Goal: Task Accomplishment & Management: Manage account settings

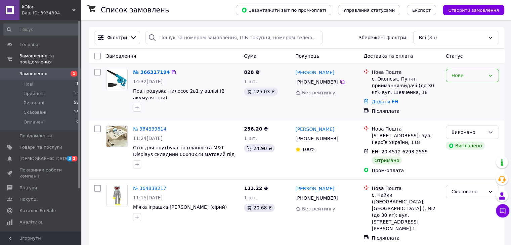
click at [475, 74] on div "Нове" at bounding box center [468, 75] width 34 height 7
click at [465, 88] on li "Прийнято" at bounding box center [472, 90] width 52 height 12
click at [56, 153] on link "Сповіщення 3 2" at bounding box center [41, 158] width 83 height 11
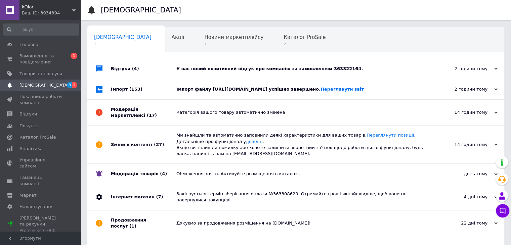
click at [256, 66] on div "У вас новий позитивний відгук про компанію за замовленням 363322164." at bounding box center [303, 69] width 254 height 6
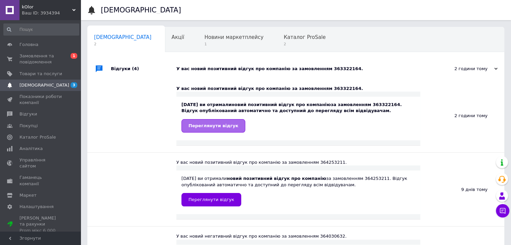
click at [216, 125] on span "Переглянути відгук" at bounding box center [213, 125] width 50 height 5
click at [56, 55] on span "Замовлення та повідомлення" at bounding box center [40, 59] width 43 height 12
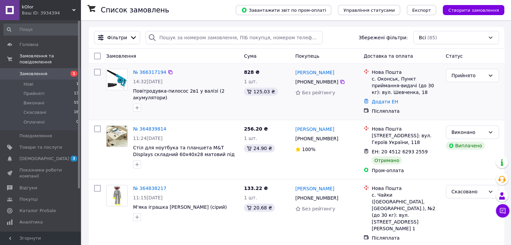
click at [130, 90] on div "№ 366317194 14:32, 12.10.2025 Повітродувка-пилосос 2в1 у валізі (2 акумулятори)" at bounding box center [185, 90] width 111 height 48
copy div "Повітродувка-пилосос 2в1 у валізі (2 акумулятори)"
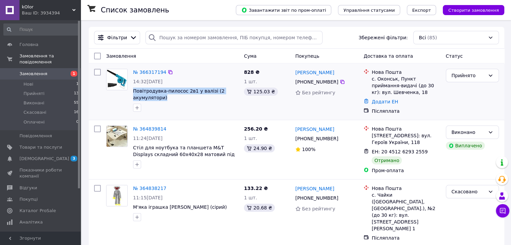
click at [229, 110] on div at bounding box center [186, 107] width 108 height 11
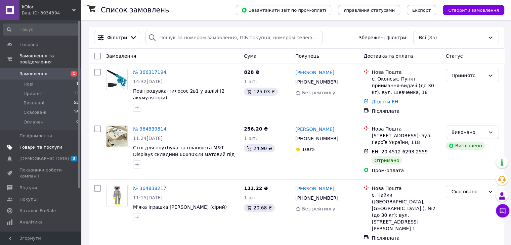
click at [42, 144] on span "Товари та послуги" at bounding box center [40, 147] width 43 height 6
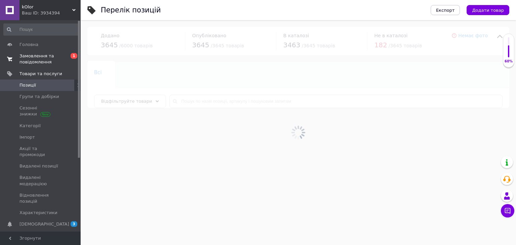
click at [44, 56] on span "Замовлення та повідомлення" at bounding box center [40, 59] width 43 height 12
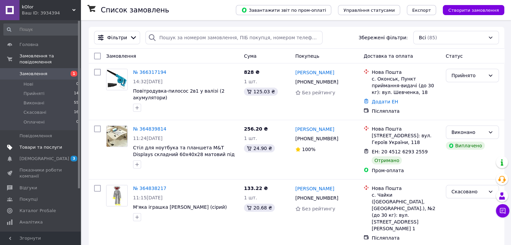
click at [46, 142] on link "Товари та послуги" at bounding box center [41, 147] width 83 height 11
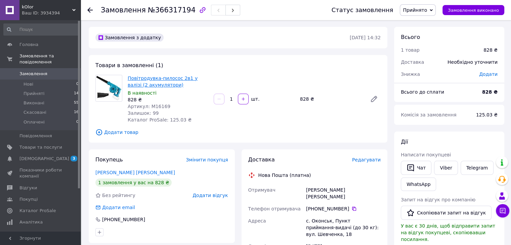
click at [157, 78] on link "Повітродувка-пилосос 2в1 у валізі (2 акумулятори)" at bounding box center [163, 82] width 70 height 12
click at [35, 144] on span "Товари та послуги" at bounding box center [40, 147] width 43 height 6
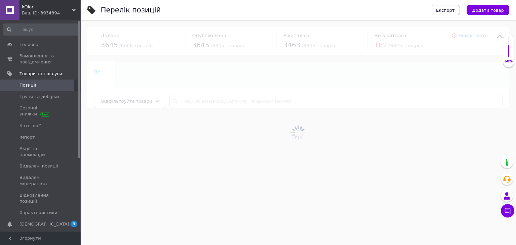
click at [201, 101] on div at bounding box center [298, 132] width 435 height 225
click at [201, 101] on input "text" at bounding box center [335, 101] width 333 height 13
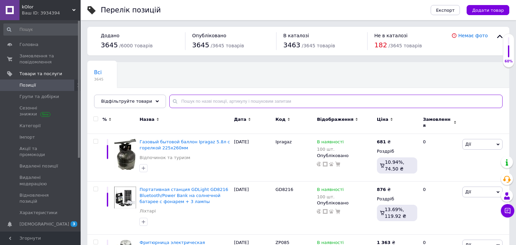
click at [202, 100] on input "text" at bounding box center [335, 101] width 333 height 13
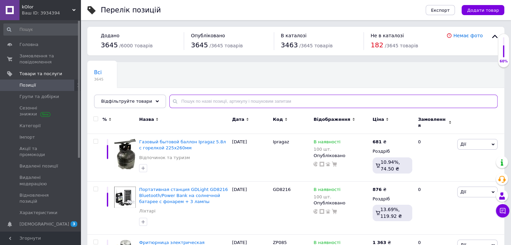
paste input "Повітродувка-пилосос 2в1 у валізі (2 акумулятори)"
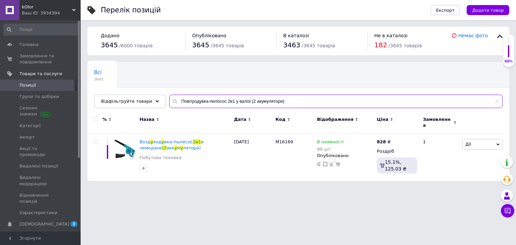
type input "Повітродувка-пилосос 2в1 у валізі (2 акумулятори)"
click at [61, 73] on span "Товари та послуги" at bounding box center [49, 74] width 61 height 6
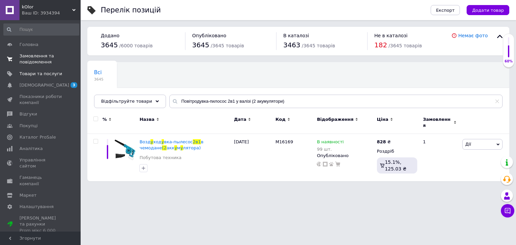
click at [43, 61] on span "Замовлення та повідомлення" at bounding box center [40, 59] width 43 height 12
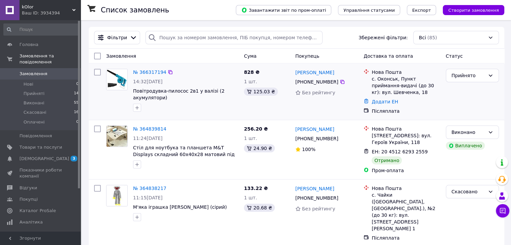
click at [292, 72] on div "Роман Бордейчук +380 97 849 99 36 Без рейтингу" at bounding box center [326, 91] width 68 height 51
copy div "[PERSON_NAME]"
click at [308, 83] on div "[PHONE_NUMBER]" at bounding box center [317, 81] width 46 height 9
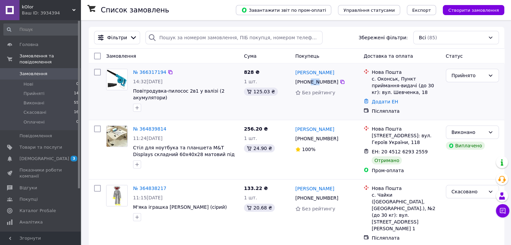
click at [308, 83] on div "[PHONE_NUMBER]" at bounding box center [317, 81] width 46 height 9
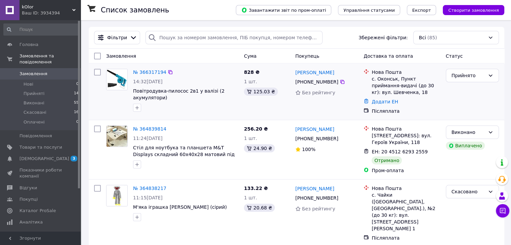
click at [348, 94] on div "Без рейтингу" at bounding box center [326, 92] width 63 height 7
drag, startPoint x: 306, startPoint y: 83, endPoint x: 355, endPoint y: 86, distance: 49.1
click at [355, 86] on div "[PHONE_NUMBER]" at bounding box center [326, 82] width 64 height 8
copy div "97 849 99 36"
click at [379, 81] on div "с. Оконськ, Пункт приймання-видачі (до 30 кг): вул. Шевченка, 18" at bounding box center [405, 86] width 68 height 20
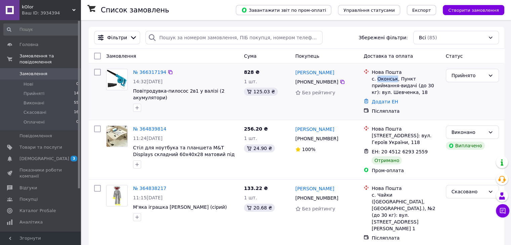
click at [379, 81] on div "с. Оконськ, Пункт приймання-видачі (до 30 кг): вул. Шевченка, 18" at bounding box center [405, 86] width 68 height 20
copy div "Оконськ"
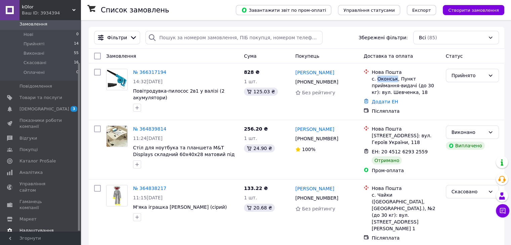
scroll to position [54, 0]
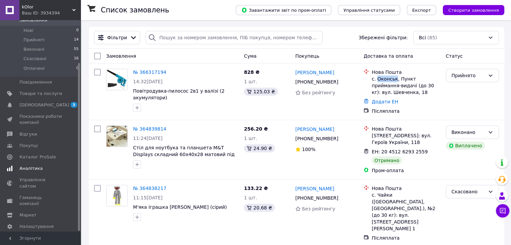
click at [34, 163] on link "Аналітика" at bounding box center [41, 168] width 83 height 11
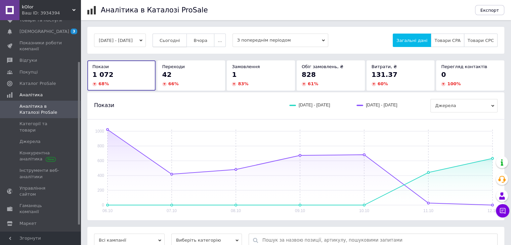
click at [180, 38] on span "Сьогодні" at bounding box center [169, 40] width 20 height 5
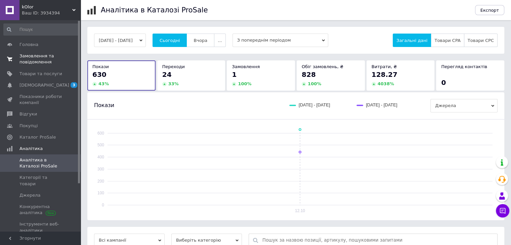
click at [36, 55] on span "Замовлення та повідомлення" at bounding box center [40, 59] width 43 height 12
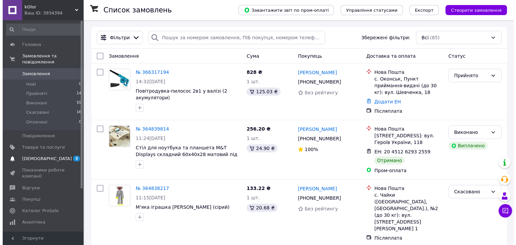
scroll to position [54, 0]
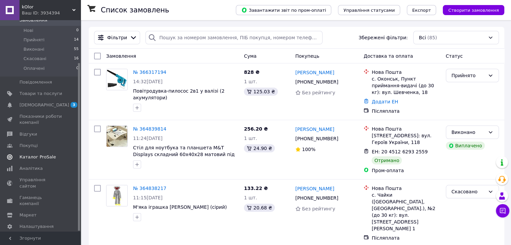
click at [37, 154] on span "Каталог ProSale" at bounding box center [37, 157] width 36 height 6
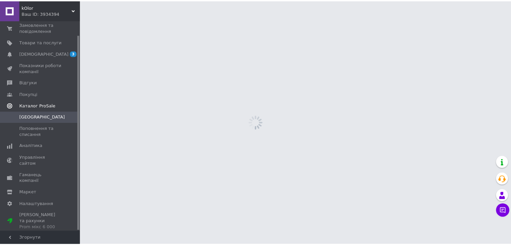
scroll to position [15, 0]
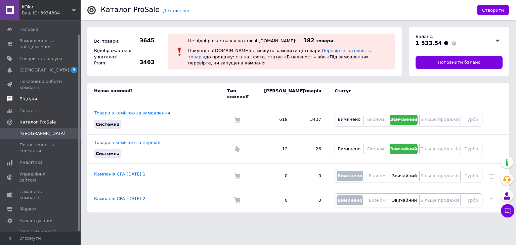
click at [36, 97] on span "Відгуки" at bounding box center [40, 99] width 43 height 6
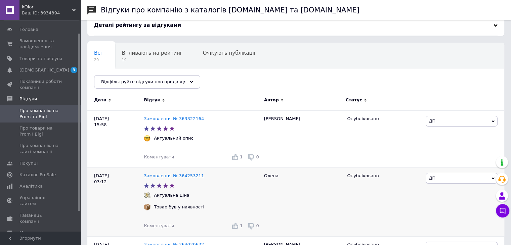
scroll to position [34, 0]
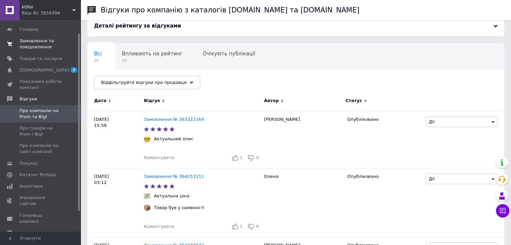
click at [35, 47] on span "Замовлення та повідомлення" at bounding box center [40, 44] width 43 height 12
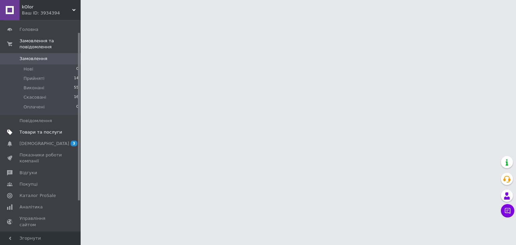
click at [47, 129] on span "Товари та послуги" at bounding box center [40, 132] width 43 height 6
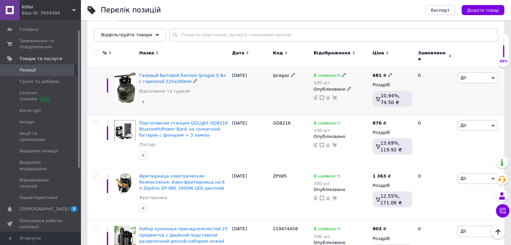
scroll to position [67, 0]
click at [166, 73] on span "Газовый бытовой баллон Ipragaz 5.8л с горелкой 225х260мм" at bounding box center [182, 77] width 87 height 11
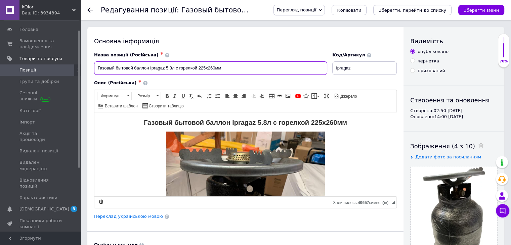
click at [98, 67] on input "Газовый бытовой баллон Ipragaz 5.8л с горелкой 225х260мм" at bounding box center [210, 67] width 233 height 13
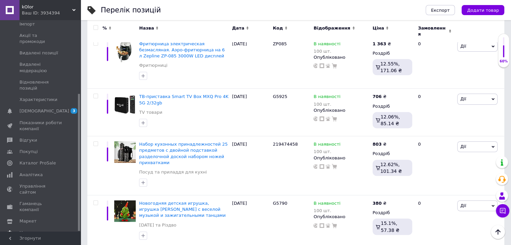
scroll to position [201, 0]
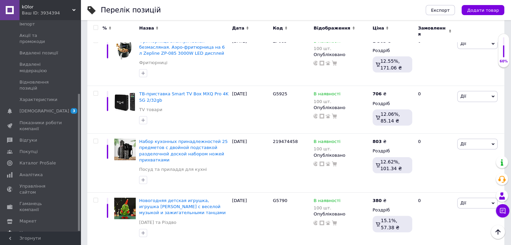
click at [35, 230] on span "Налаштування" at bounding box center [36, 233] width 34 height 6
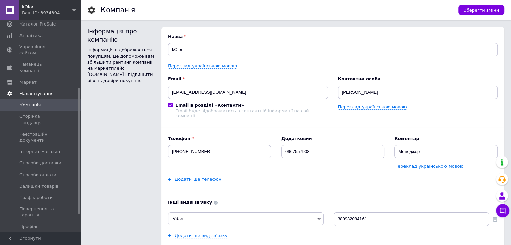
click at [50, 88] on link "Налаштування" at bounding box center [41, 93] width 83 height 11
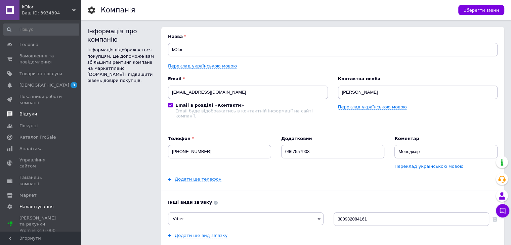
click at [34, 119] on link "Відгуки" at bounding box center [41, 113] width 83 height 11
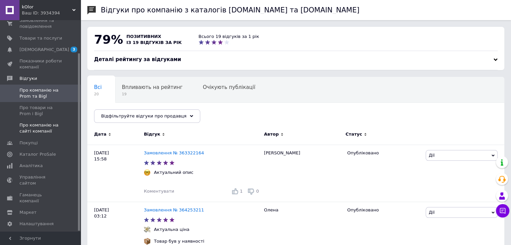
scroll to position [39, 0]
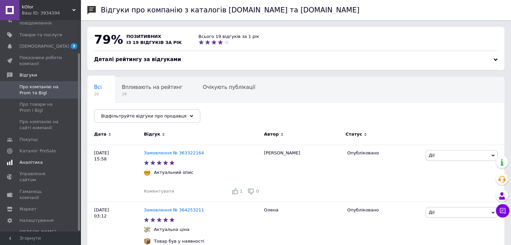
click at [43, 164] on span "Аналітика" at bounding box center [40, 162] width 43 height 6
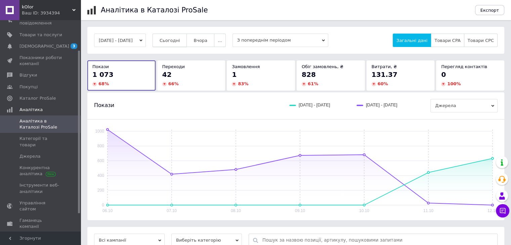
click at [178, 44] on button "Сьогодні" at bounding box center [169, 40] width 35 height 13
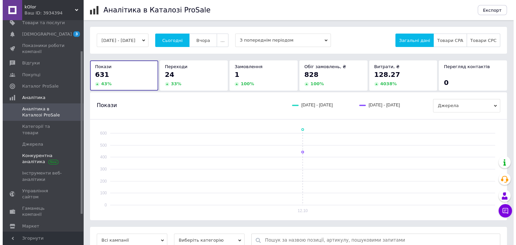
scroll to position [62, 0]
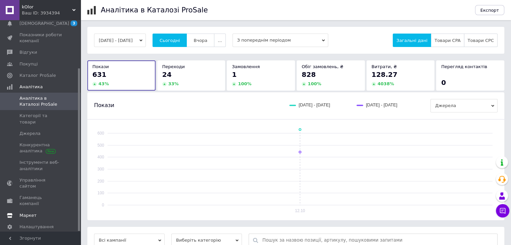
click at [32, 210] on link "Маркет" at bounding box center [41, 215] width 83 height 11
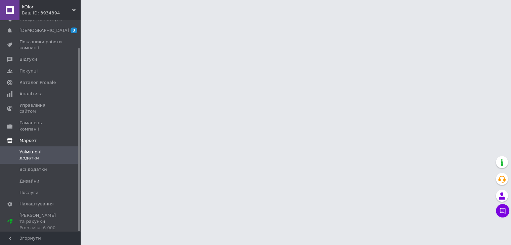
scroll to position [32, 0]
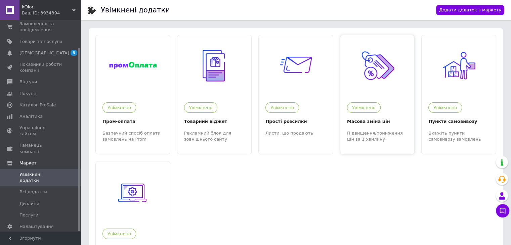
click at [368, 86] on div at bounding box center [377, 65] width 74 height 60
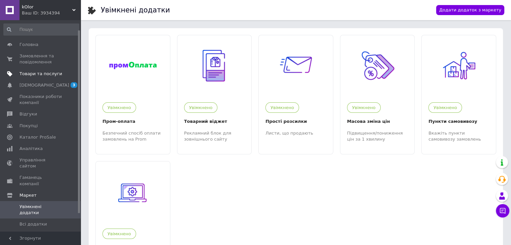
scroll to position [0, 0]
click at [36, 74] on span "Товари та послуги" at bounding box center [40, 74] width 43 height 6
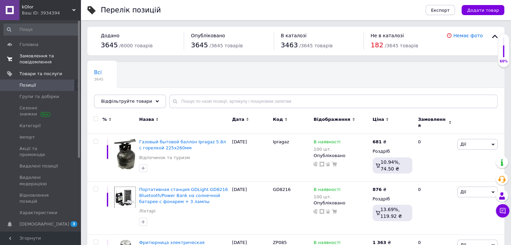
click at [42, 54] on span "Замовлення та повідомлення" at bounding box center [40, 59] width 43 height 12
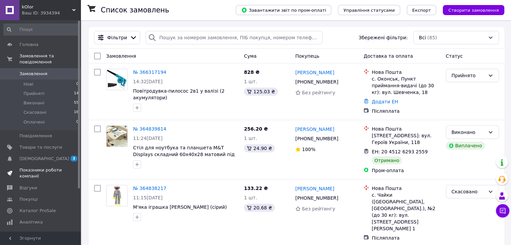
click at [33, 167] on span "Показники роботи компанії" at bounding box center [40, 173] width 43 height 12
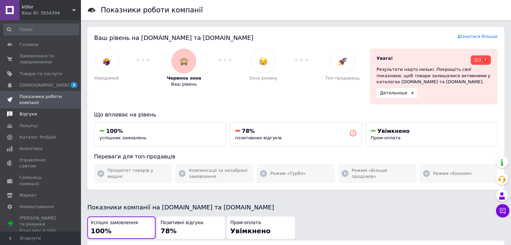
click at [34, 116] on span "Відгуки" at bounding box center [40, 114] width 43 height 6
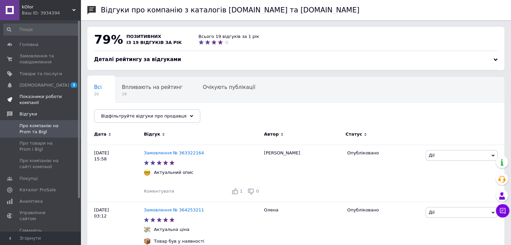
click at [47, 96] on span "Показники роботи компанії" at bounding box center [40, 100] width 43 height 12
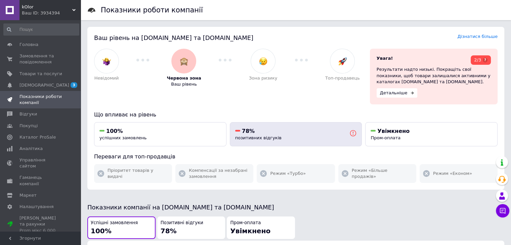
click at [269, 138] on span "позитивних відгуків" at bounding box center [258, 137] width 46 height 5
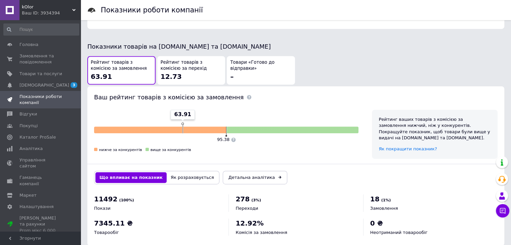
scroll to position [366, 0]
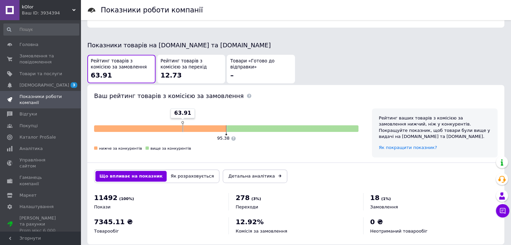
click at [181, 109] on span "63.91" at bounding box center [182, 112] width 17 height 7
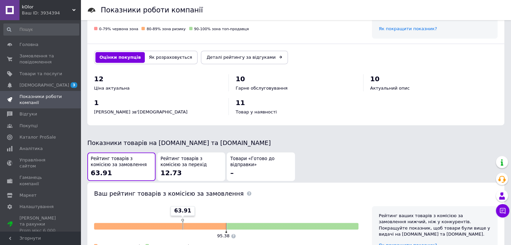
scroll to position [266, 0]
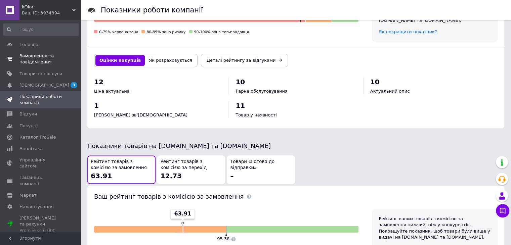
click at [41, 52] on link "Замовлення та повідомлення 0 0" at bounding box center [41, 58] width 83 height 17
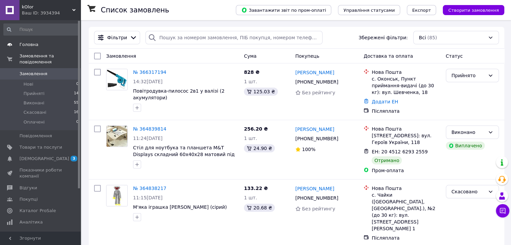
click at [42, 49] on link "Головна" at bounding box center [41, 44] width 83 height 11
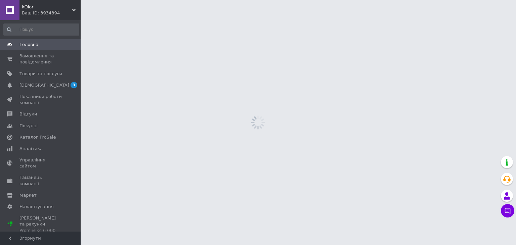
click at [288, 0] on html "kOlor Ваш ID: 3934394 Сайт kOlor Кабінет покупця Перевірити стан системи Сторін…" at bounding box center [258, 0] width 516 height 0
click at [26, 60] on span "Замовлення та повідомлення" at bounding box center [40, 59] width 43 height 12
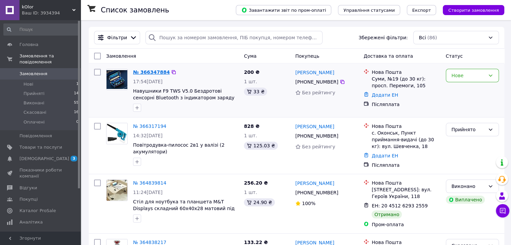
click at [149, 70] on link "№ 366347884" at bounding box center [151, 72] width 37 height 5
click at [471, 72] on div "Нове" at bounding box center [472, 75] width 53 height 13
click at [469, 89] on li "Прийнято" at bounding box center [472, 90] width 52 height 12
click at [153, 72] on link "№ 366347884" at bounding box center [149, 72] width 33 height 5
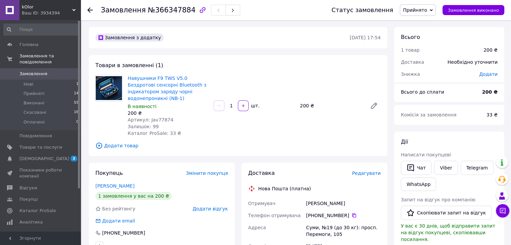
click at [124, 78] on div at bounding box center [109, 106] width 32 height 62
click at [222, 82] on div "Навушники F9 TWS V5.0 Бездротові сенсорні Bluetooth з індикатором заряду чорні …" at bounding box center [254, 106] width 258 height 64
click at [221, 80] on div "Навушники F9 TWS V5.0 Бездротові сенсорні Bluetooth з індикатором заряду чорні …" at bounding box center [254, 106] width 258 height 64
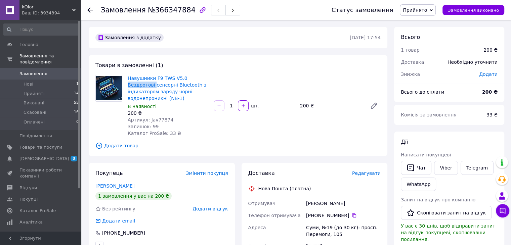
click at [221, 80] on div "Навушники F9 TWS V5.0 Бездротові сенсорні Bluetooth з індикатором заряду чорні …" at bounding box center [254, 106] width 258 height 64
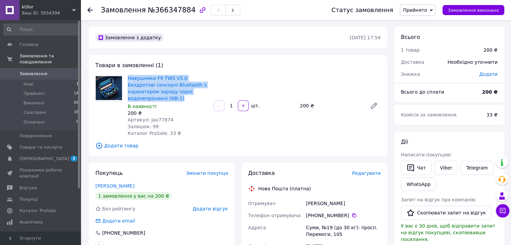
click at [221, 80] on div "Навушники F9 TWS V5.0 Бездротові сенсорні Bluetooth з індикатором заряду чорні …" at bounding box center [254, 106] width 258 height 64
copy link "Навушники F9 TWS V5.0 Бездротові сенсорні Bluetooth з індикатором заряду чорні …"
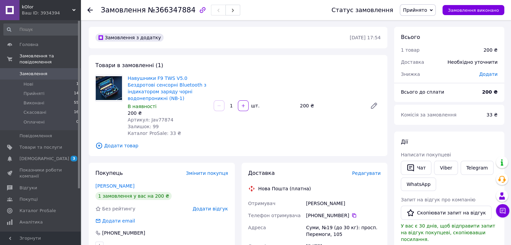
click at [230, 122] on div "Навушники F9 TWS V5.0 Бездротові сенсорні Bluetooth з індикатором заряду чорні …" at bounding box center [254, 106] width 258 height 64
click at [91, 8] on icon at bounding box center [89, 9] width 5 height 5
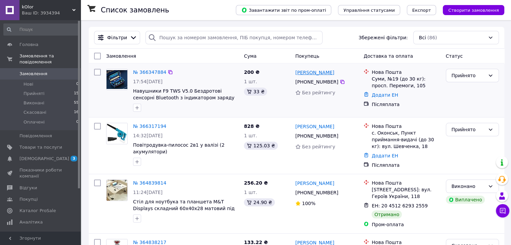
click at [320, 74] on link "[PERSON_NAME]" at bounding box center [314, 72] width 39 height 7
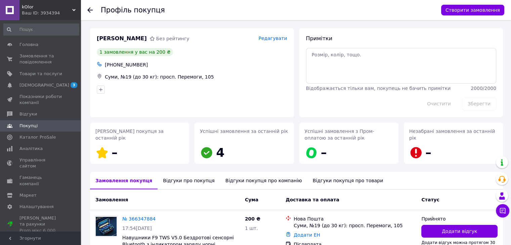
click at [91, 7] on icon at bounding box center [89, 9] width 5 height 5
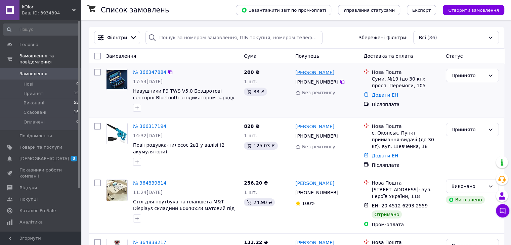
click at [295, 71] on link "[PERSON_NAME]" at bounding box center [314, 72] width 39 height 7
click at [290, 72] on div "200 ₴ 1 шт. 33 ₴" at bounding box center [266, 90] width 51 height 48
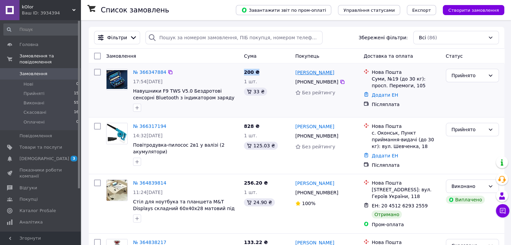
click at [295, 71] on link "[PERSON_NAME]" at bounding box center [314, 72] width 39 height 7
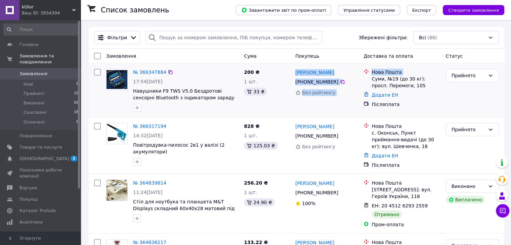
drag, startPoint x: 293, startPoint y: 73, endPoint x: 344, endPoint y: 73, distance: 51.0
click at [370, 77] on div "№ 366347884 17:54, 12.10.2025 Навушники F9 TWS V5.0 Бездротові сенсорні Bluetoo…" at bounding box center [296, 90] width 410 height 48
click at [351, 75] on div "[PERSON_NAME]" at bounding box center [326, 72] width 64 height 8
click at [348, 74] on div "[PERSON_NAME]" at bounding box center [326, 72] width 64 height 8
click at [287, 72] on div "200 ₴ 1 шт. 33 ₴" at bounding box center [266, 90] width 51 height 48
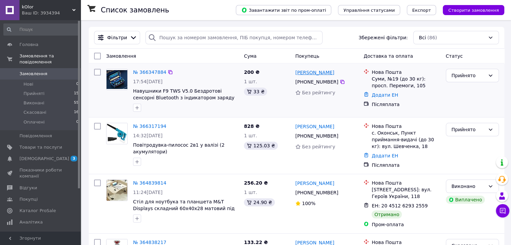
drag, startPoint x: 293, startPoint y: 71, endPoint x: 341, endPoint y: 73, distance: 47.7
click at [341, 73] on div "Александр Стотченко +380 99 782 31 66 Без рейтингу" at bounding box center [326, 90] width 68 height 48
copy link "[PERSON_NAME]"
drag, startPoint x: 309, startPoint y: 82, endPoint x: 346, endPoint y: 83, distance: 36.9
click at [349, 84] on div "[PHONE_NUMBER]" at bounding box center [326, 82] width 64 height 8
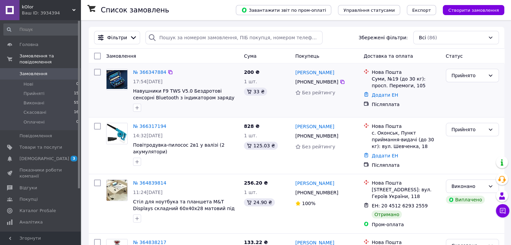
click at [352, 87] on div "Александр Стотченко +380 99 782 31 66 Без рейтингу" at bounding box center [326, 90] width 68 height 48
drag, startPoint x: 338, startPoint y: 82, endPoint x: 345, endPoint y: 83, distance: 6.5
drag, startPoint x: 309, startPoint y: 82, endPoint x: 336, endPoint y: 85, distance: 27.3
click at [336, 85] on div "[PHONE_NUMBER]" at bounding box center [326, 82] width 64 height 8
click at [357, 90] on div "Без рейтингу" at bounding box center [326, 92] width 63 height 7
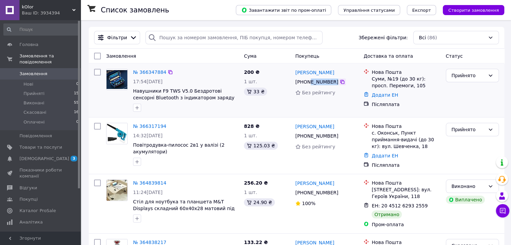
drag, startPoint x: 308, startPoint y: 83, endPoint x: 337, endPoint y: 84, distance: 29.9
click at [337, 84] on div "[PHONE_NUMBER]" at bounding box center [326, 82] width 64 height 8
copy div "99 782 31 66"
click at [376, 80] on div "Суми, №19 (до 30 кг): просп. Перемоги, 105" at bounding box center [405, 82] width 68 height 13
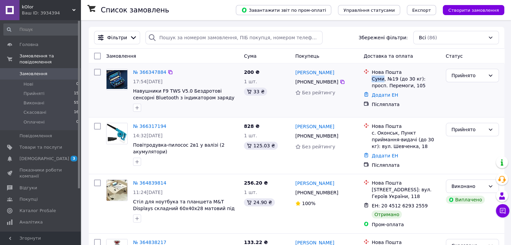
copy div "Суми"
click at [430, 102] on div "Післяплата" at bounding box center [405, 104] width 68 height 7
click at [392, 78] on div "Суми, №19 (до 30 кг): просп. Перемоги, 105" at bounding box center [405, 82] width 68 height 13
copy div "19"
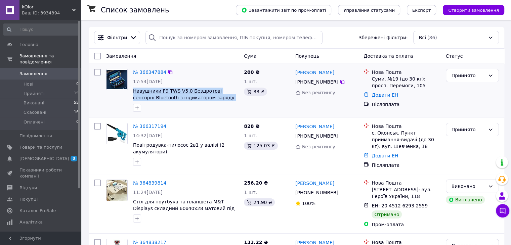
drag, startPoint x: 132, startPoint y: 90, endPoint x: 214, endPoint y: 99, distance: 82.4
click at [214, 99] on div "№ 366347884 17:54, 12.10.2025 Навушники F9 TWS V5.0 Бездротові сенсорні Bluetoo…" at bounding box center [185, 90] width 111 height 48
copy span "Навушники F9 TWS V5.0 Бездротові сенсорні Bluetooth з індикатором заряду чорн"
click at [49, 53] on span "Замовлення та повідомлення" at bounding box center [49, 59] width 61 height 12
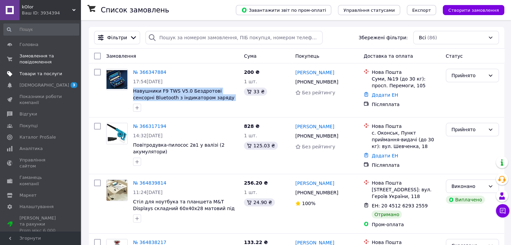
click at [43, 75] on span "Товари та послуги" at bounding box center [40, 74] width 43 height 6
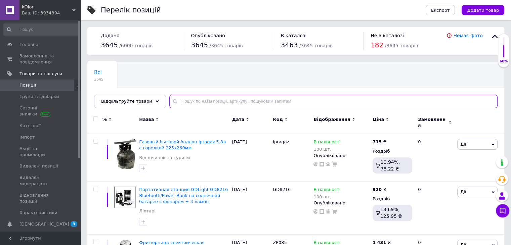
click at [206, 100] on input "text" at bounding box center [333, 101] width 328 height 13
paste input "Навушники F9 TWS V5.0 Бездротові сенсорні Bluetooth з індикатором заряду чорн"
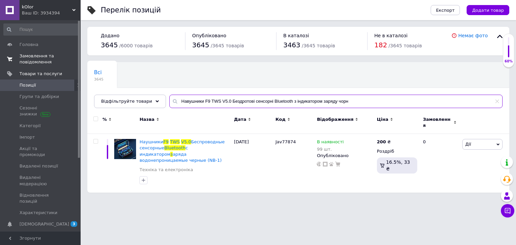
type input "Навушники F9 TWS V5.0 Бездротові сенсорні Bluetooth з індикатором заряду чорн"
click at [38, 61] on span "Замовлення та повідомлення" at bounding box center [40, 59] width 43 height 12
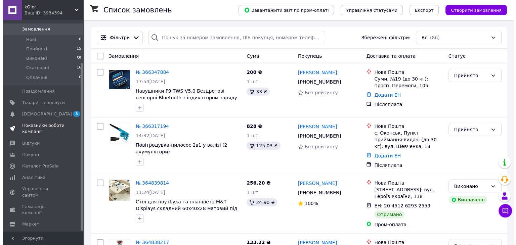
scroll to position [54, 0]
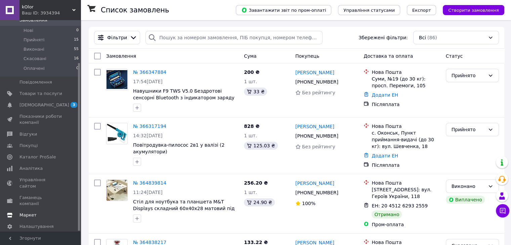
click at [41, 212] on span "Маркет" at bounding box center [40, 215] width 43 height 6
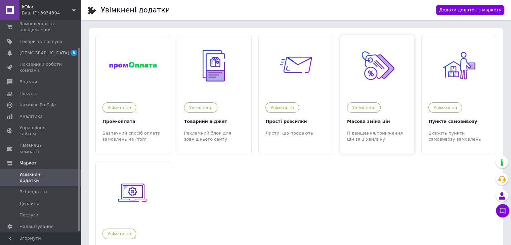
click at [372, 78] on img at bounding box center [377, 65] width 41 height 41
click at [42, 39] on span "Товари та послуги" at bounding box center [40, 42] width 43 height 6
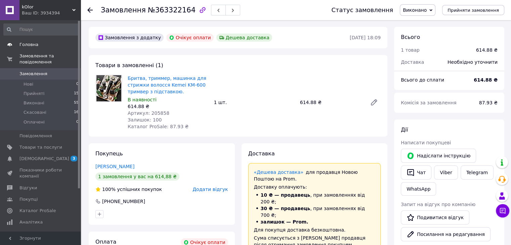
click at [45, 45] on span "Головна" at bounding box center [40, 45] width 43 height 6
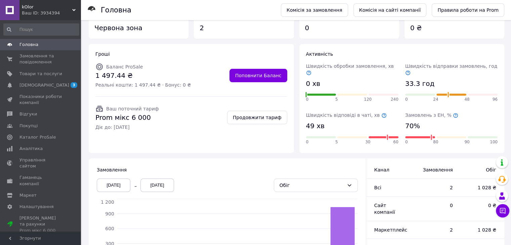
scroll to position [34, 0]
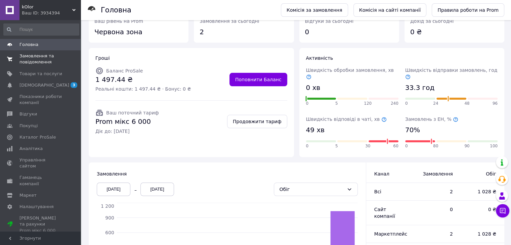
click at [37, 60] on span "Замовлення та повідомлення" at bounding box center [40, 59] width 43 height 12
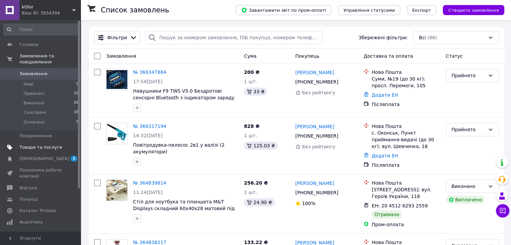
click at [41, 146] on link "Товари та послуги" at bounding box center [41, 147] width 83 height 11
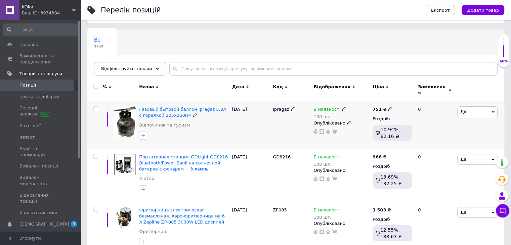
scroll to position [34, 0]
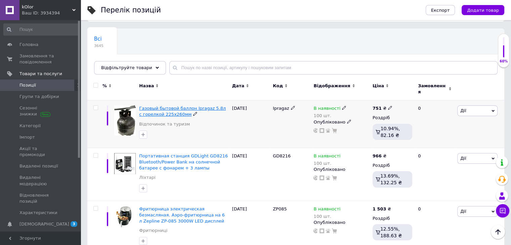
click at [150, 106] on span "Газовый бытовой баллон Ipragaz 5.8л с горелкой 225х260мм" at bounding box center [182, 111] width 87 height 11
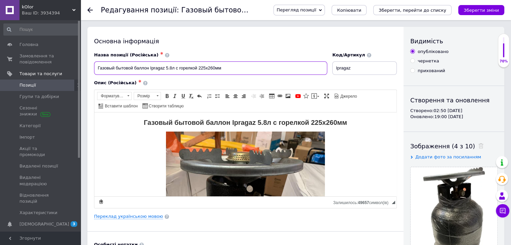
drag, startPoint x: 97, startPoint y: 69, endPoint x: 224, endPoint y: 68, distance: 127.6
click at [224, 68] on input "Газовый бытовой баллон Ipragaz 5.8л с горелкой 225х260мм" at bounding box center [210, 67] width 233 height 13
click at [39, 74] on span "Товари та послуги" at bounding box center [40, 74] width 43 height 6
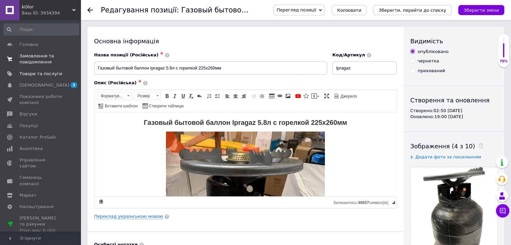
click at [45, 63] on span "Замовлення та повідомлення" at bounding box center [40, 59] width 43 height 12
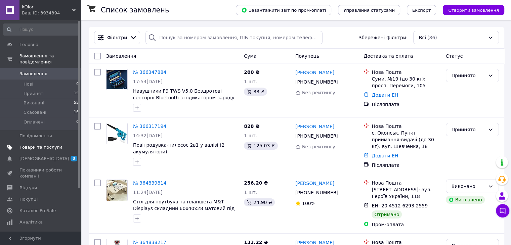
click at [48, 142] on link "Товари та послуги" at bounding box center [41, 147] width 83 height 11
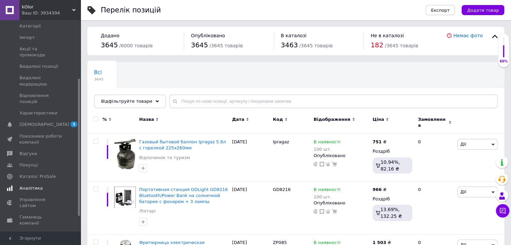
scroll to position [101, 0]
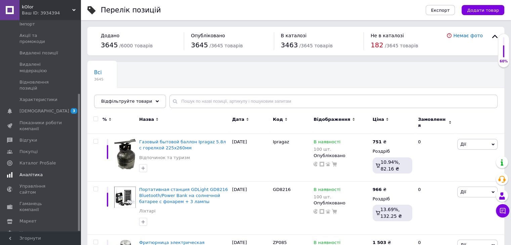
click at [42, 172] on span "Аналітика" at bounding box center [40, 175] width 43 height 6
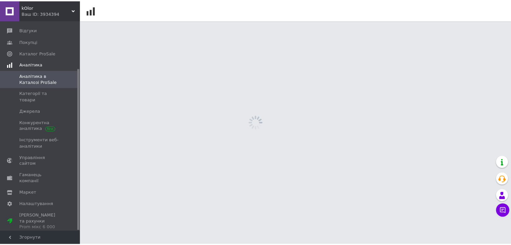
scroll to position [62, 0]
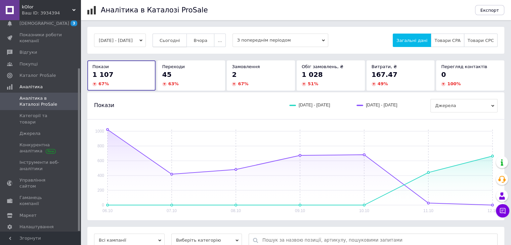
click at [180, 42] on span "Сьогодні" at bounding box center [169, 40] width 20 height 5
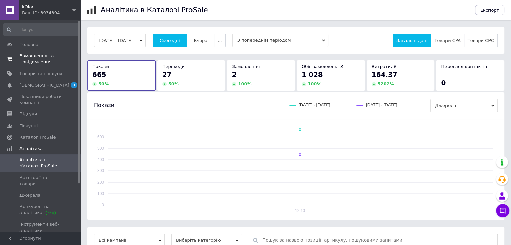
click at [37, 56] on span "Замовлення та повідомлення" at bounding box center [40, 59] width 43 height 12
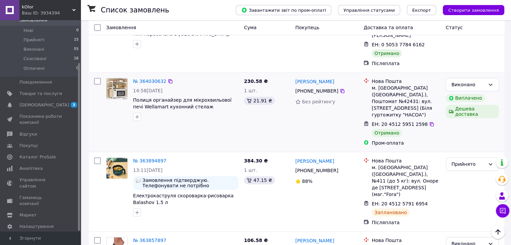
scroll to position [705, 0]
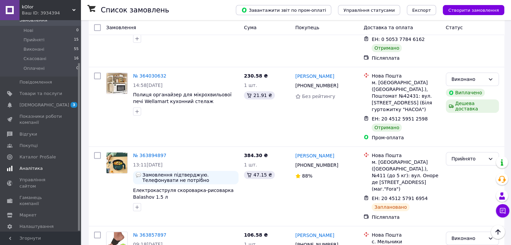
click at [40, 166] on span "Аналітика" at bounding box center [40, 169] width 43 height 6
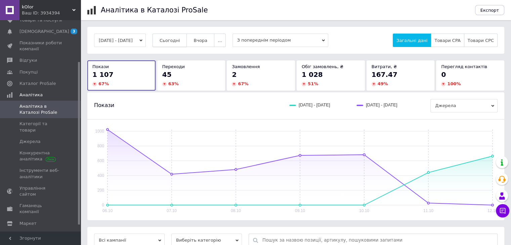
click at [180, 42] on span "Сьогодні" at bounding box center [169, 40] width 20 height 5
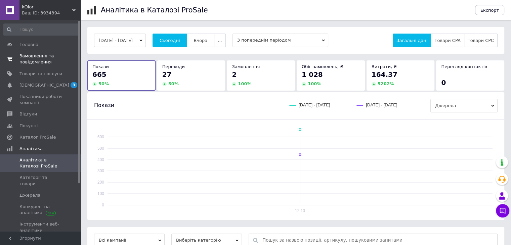
click at [32, 52] on link "Замовлення та повідомлення 0 0" at bounding box center [41, 58] width 83 height 17
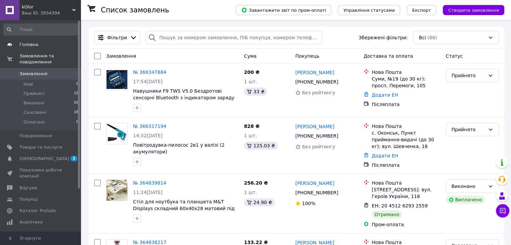
click at [36, 45] on span "Головна" at bounding box center [40, 45] width 43 height 6
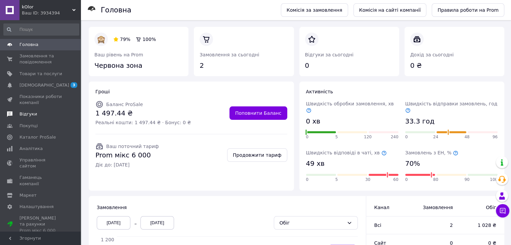
click at [32, 117] on link "Відгуки" at bounding box center [41, 113] width 83 height 11
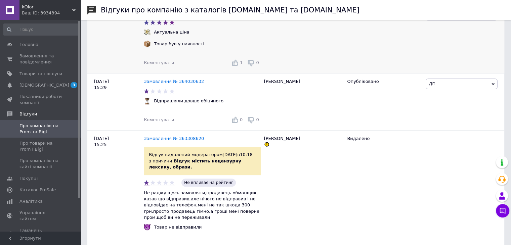
scroll to position [201, 0]
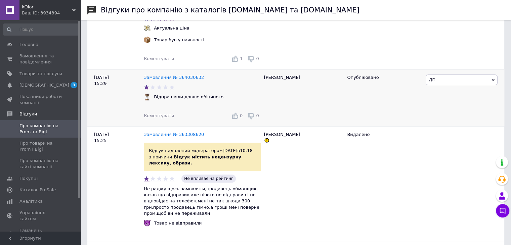
click at [252, 84] on div "Замовлення № 364030632 Відправляли довше обіцяного Коментувати 0 0" at bounding box center [202, 97] width 117 height 57
click at [172, 79] on link "Замовлення № 364030632" at bounding box center [174, 77] width 60 height 5
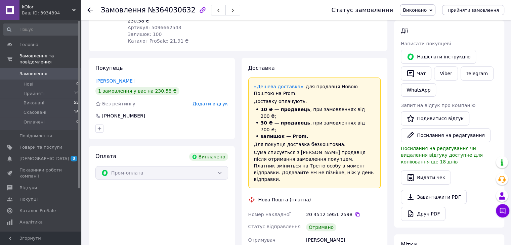
scroll to position [101, 0]
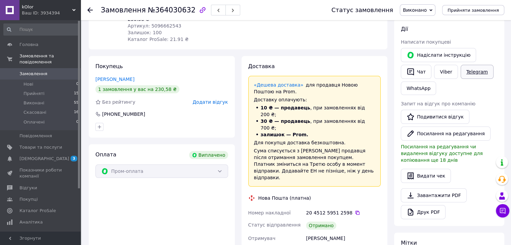
click at [475, 73] on link "Telegram" at bounding box center [476, 72] width 33 height 14
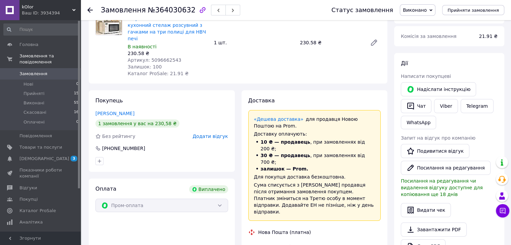
scroll to position [34, 0]
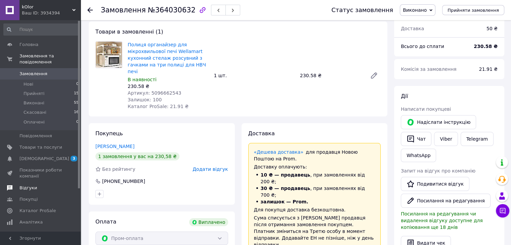
click at [42, 185] on span "Відгуки" at bounding box center [40, 188] width 43 height 6
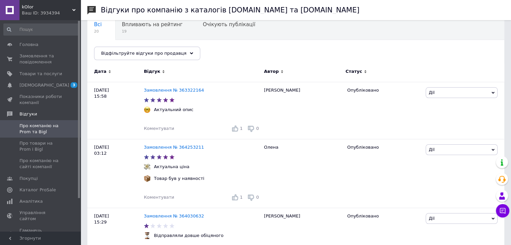
scroll to position [134, 0]
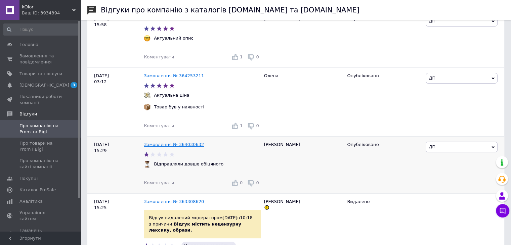
click at [179, 147] on link "Замовлення № 364030632" at bounding box center [174, 144] width 60 height 5
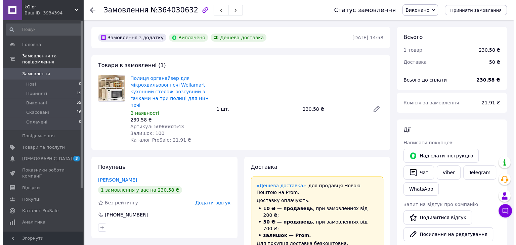
scroll to position [39, 0]
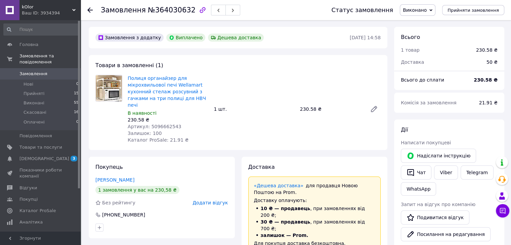
click at [34, 71] on span "Замовлення" at bounding box center [33, 74] width 28 height 6
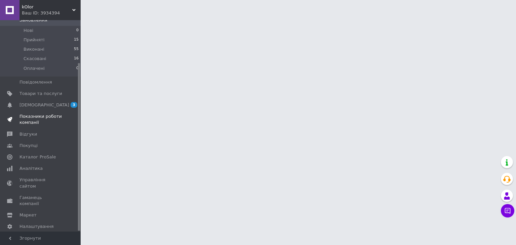
scroll to position [31, 0]
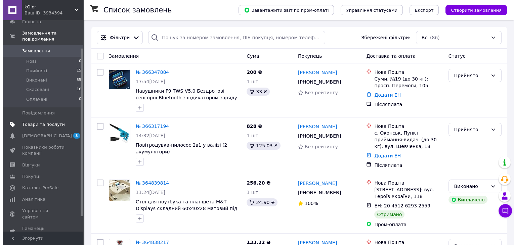
scroll to position [54, 0]
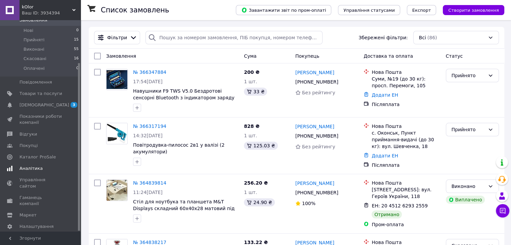
click at [37, 166] on span "Аналітика" at bounding box center [30, 169] width 23 height 6
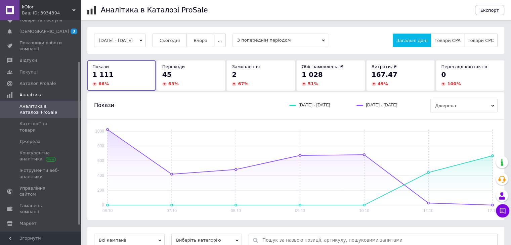
click at [183, 45] on button "Сьогодні" at bounding box center [169, 40] width 35 height 13
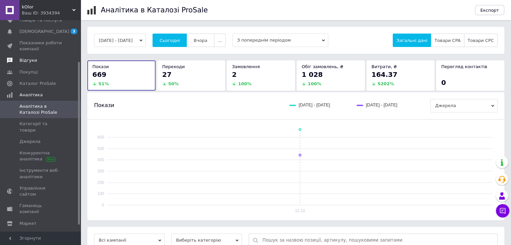
click at [30, 58] on span "Відгуки" at bounding box center [27, 60] width 17 height 6
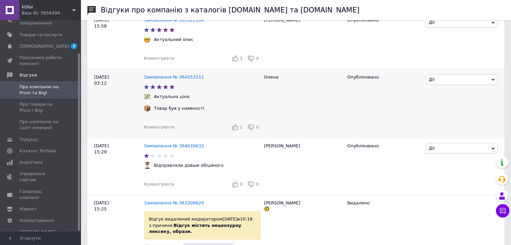
scroll to position [134, 0]
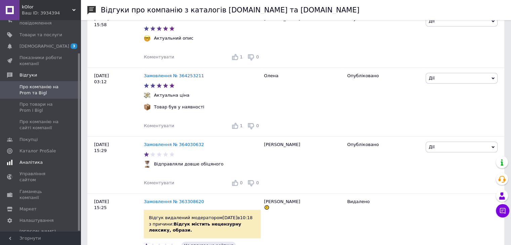
click at [43, 164] on span "Аналітика" at bounding box center [40, 162] width 43 height 6
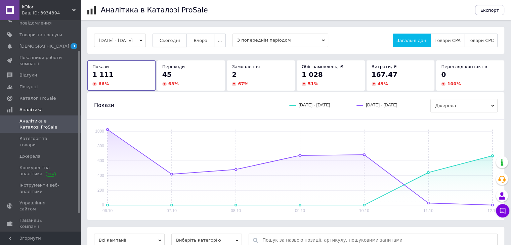
click at [187, 37] on button "Сьогодні" at bounding box center [169, 40] width 35 height 13
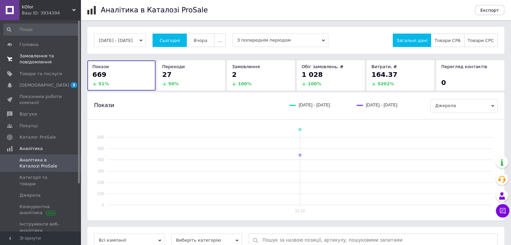
click at [47, 58] on span "Замовлення та повідомлення" at bounding box center [40, 59] width 43 height 12
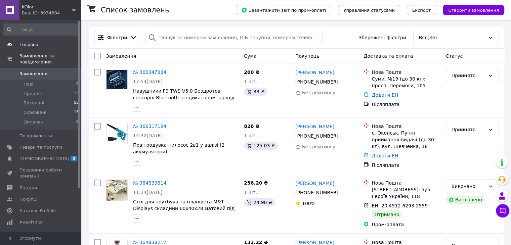
click at [34, 46] on span "Головна" at bounding box center [28, 45] width 19 height 6
click at [49, 44] on span "Головна" at bounding box center [40, 45] width 43 height 6
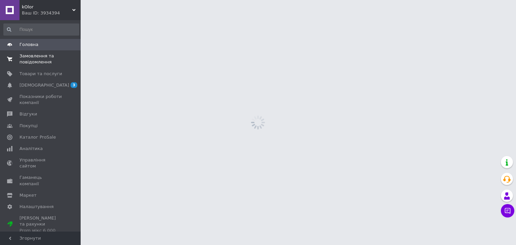
click at [56, 61] on span "Замовлення та повідомлення" at bounding box center [40, 59] width 43 height 12
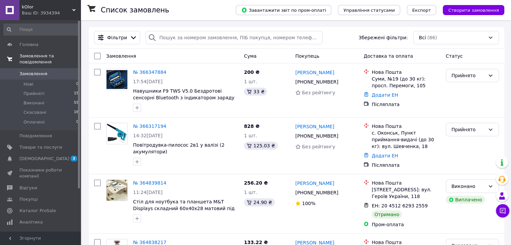
click at [45, 54] on span "Замовлення та повідомлення" at bounding box center [49, 59] width 61 height 12
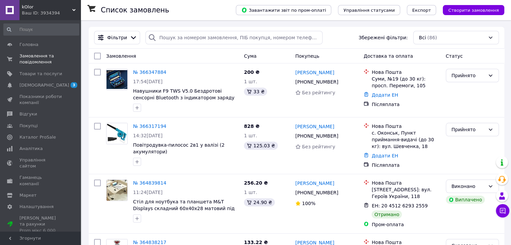
click at [43, 38] on div "Головна Замовлення та повідомлення 0 0 Товари та послуги Сповіщення 3 0 Показни…" at bounding box center [41, 127] width 83 height 214
click at [42, 39] on link "Головна" at bounding box center [41, 44] width 83 height 11
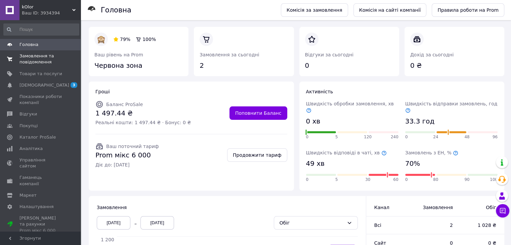
click at [48, 65] on span "Замовлення та повідомлення" at bounding box center [40, 59] width 43 height 12
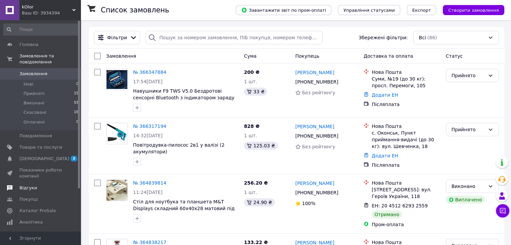
click at [42, 185] on span "Відгуки" at bounding box center [40, 188] width 43 height 6
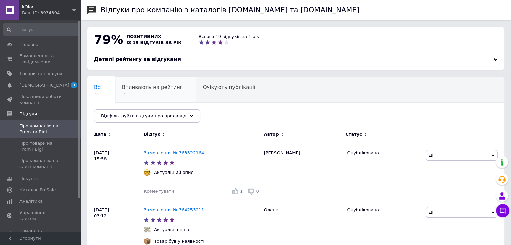
click at [140, 88] on span "Впливають на рейтинг" at bounding box center [152, 87] width 61 height 6
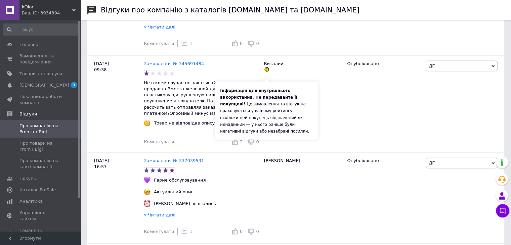
scroll to position [1538, 0]
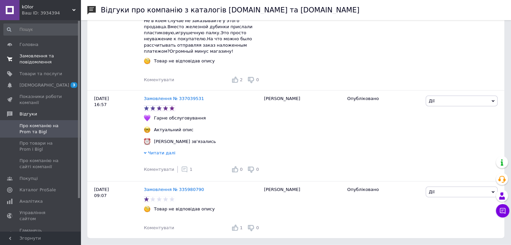
click at [35, 50] on link "Замовлення та повідомлення 0 0" at bounding box center [41, 58] width 83 height 17
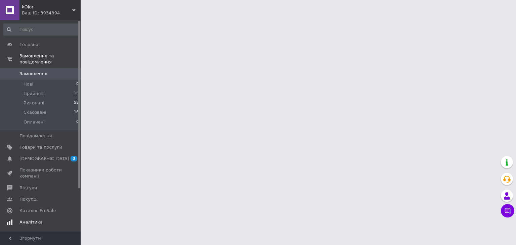
click at [34, 219] on span "Аналітика" at bounding box center [30, 222] width 23 height 6
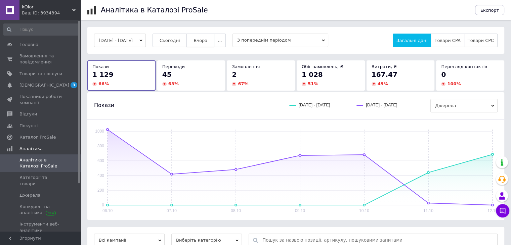
click at [204, 34] on button "Вчора" at bounding box center [200, 40] width 28 height 13
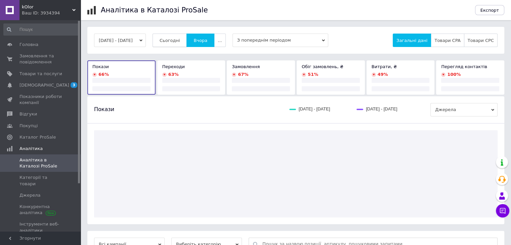
click at [170, 38] on button "Сьогодні" at bounding box center [169, 40] width 35 height 13
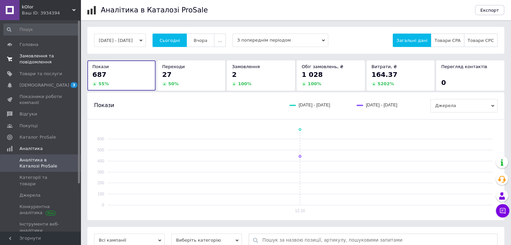
click at [28, 52] on link "Замовлення та повідомлення 0 0" at bounding box center [41, 58] width 83 height 17
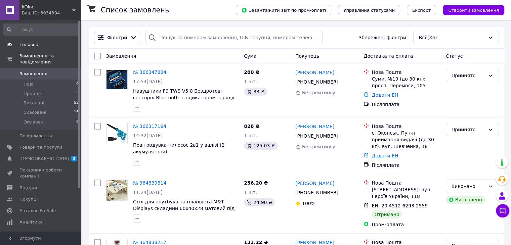
click at [52, 50] on link "Головна" at bounding box center [41, 44] width 83 height 11
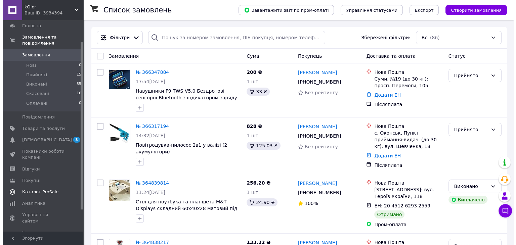
scroll to position [54, 0]
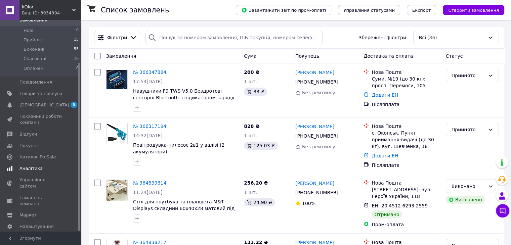
click at [34, 166] on span "Аналітика" at bounding box center [30, 169] width 23 height 6
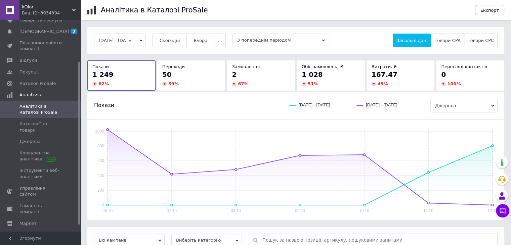
click at [187, 42] on button "Сьогодні" at bounding box center [169, 40] width 35 height 13
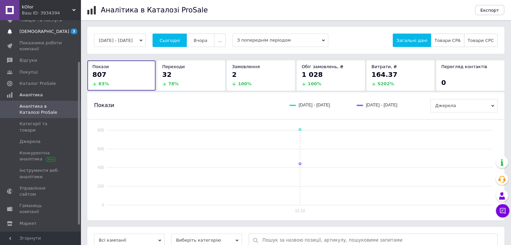
click at [51, 33] on span "[DEMOGRAPHIC_DATA]" at bounding box center [40, 32] width 43 height 6
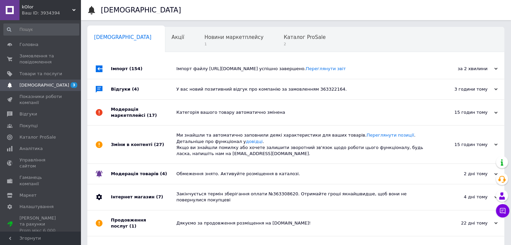
click at [429, 74] on div "Імпорт файлу [URL][DOMAIN_NAME] успішно завершено. Переглянути звіт" at bounding box center [303, 69] width 254 height 20
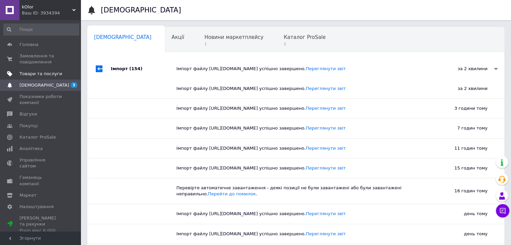
click at [51, 71] on span "Товари та послуги" at bounding box center [40, 74] width 43 height 6
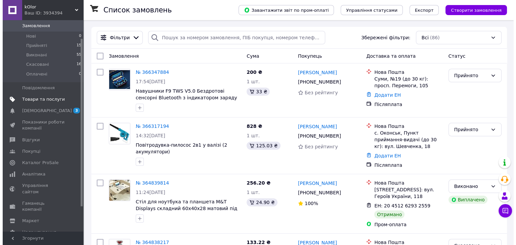
scroll to position [54, 0]
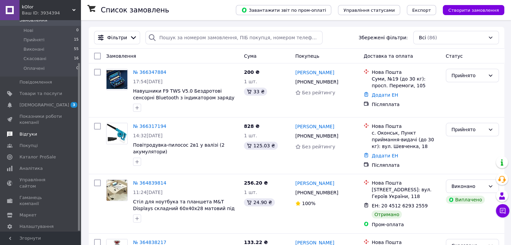
click at [42, 131] on span "Відгуки" at bounding box center [40, 134] width 43 height 6
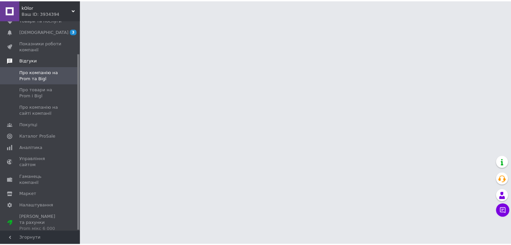
scroll to position [39, 0]
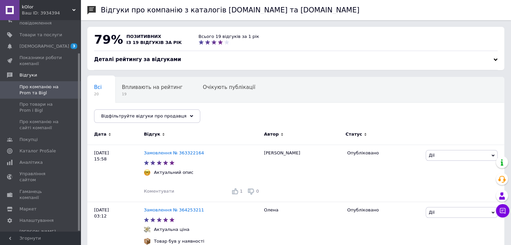
click at [475, 54] on div "79% позитивних із 19 відгуків за рік Всього 19 відгуків за 1 рік" at bounding box center [295, 41] width 417 height 29
click at [491, 62] on div "Деталі рейтингу за відгуками" at bounding box center [295, 59] width 403 height 7
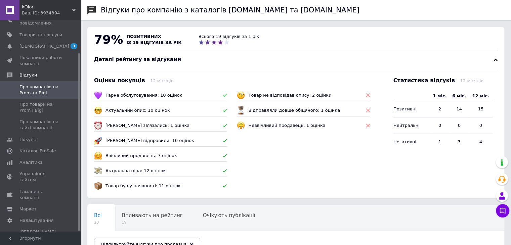
click at [493, 61] on div "Деталі рейтингу за відгуками" at bounding box center [295, 59] width 403 height 7
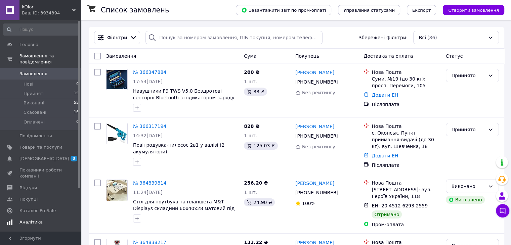
click at [41, 219] on span "Аналітика" at bounding box center [40, 222] width 43 height 6
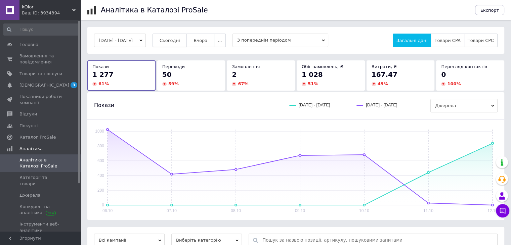
click at [178, 38] on span "Сьогодні" at bounding box center [169, 40] width 20 height 5
